Goal: Find specific page/section: Find specific page/section

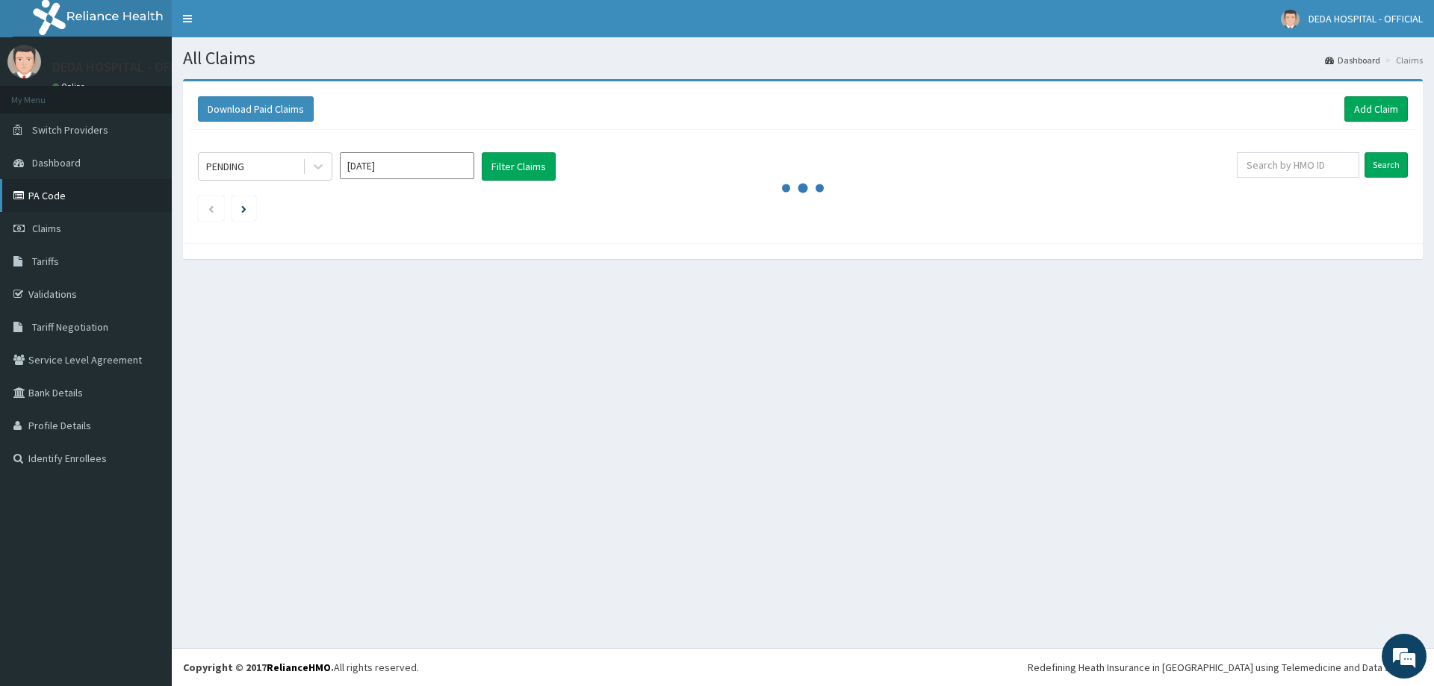
click at [133, 194] on link "PA Code" at bounding box center [86, 195] width 172 height 33
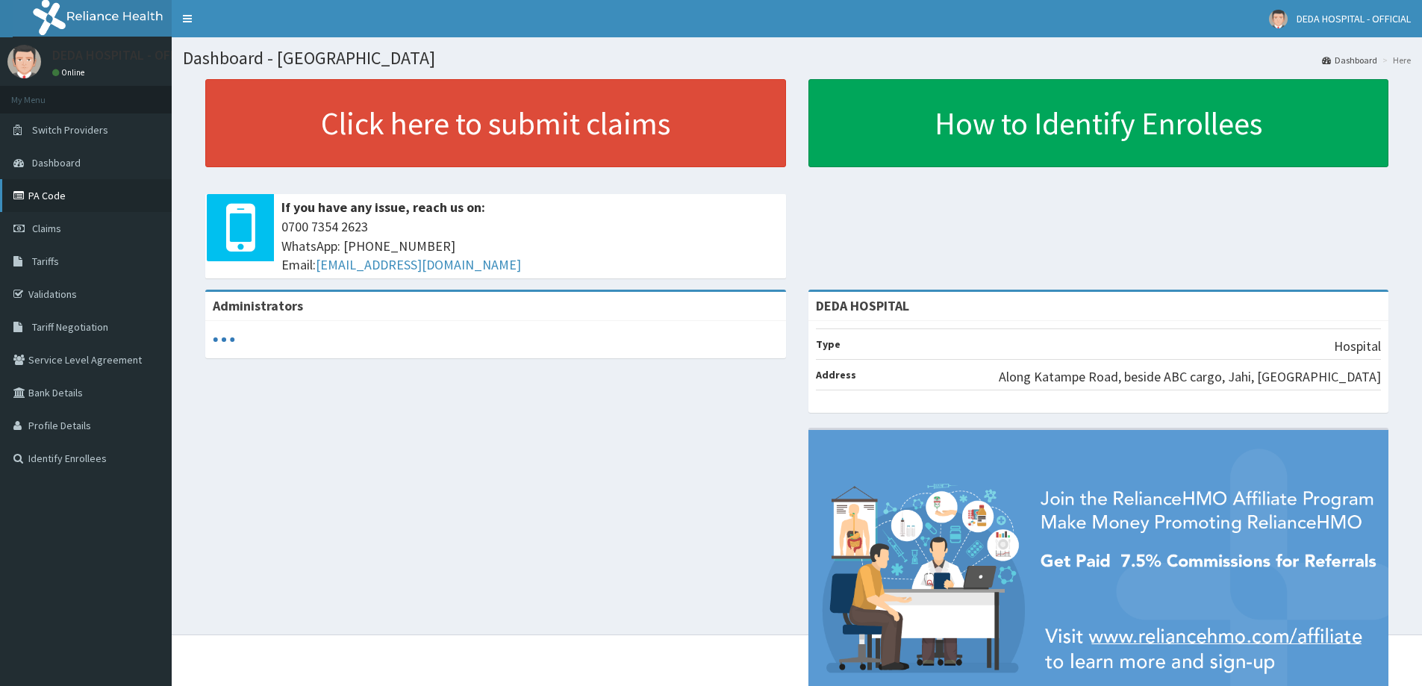
click at [91, 190] on link "PA Code" at bounding box center [86, 195] width 172 height 33
